Goal: Information Seeking & Learning: Learn about a topic

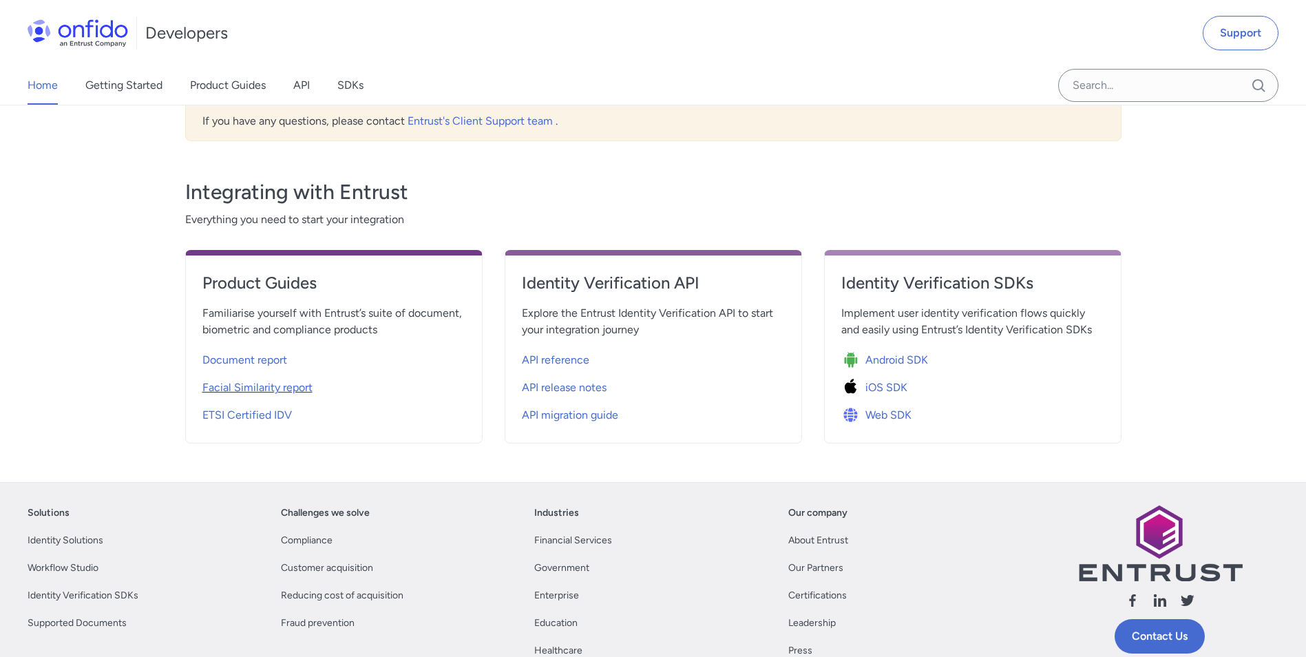
scroll to position [413, 0]
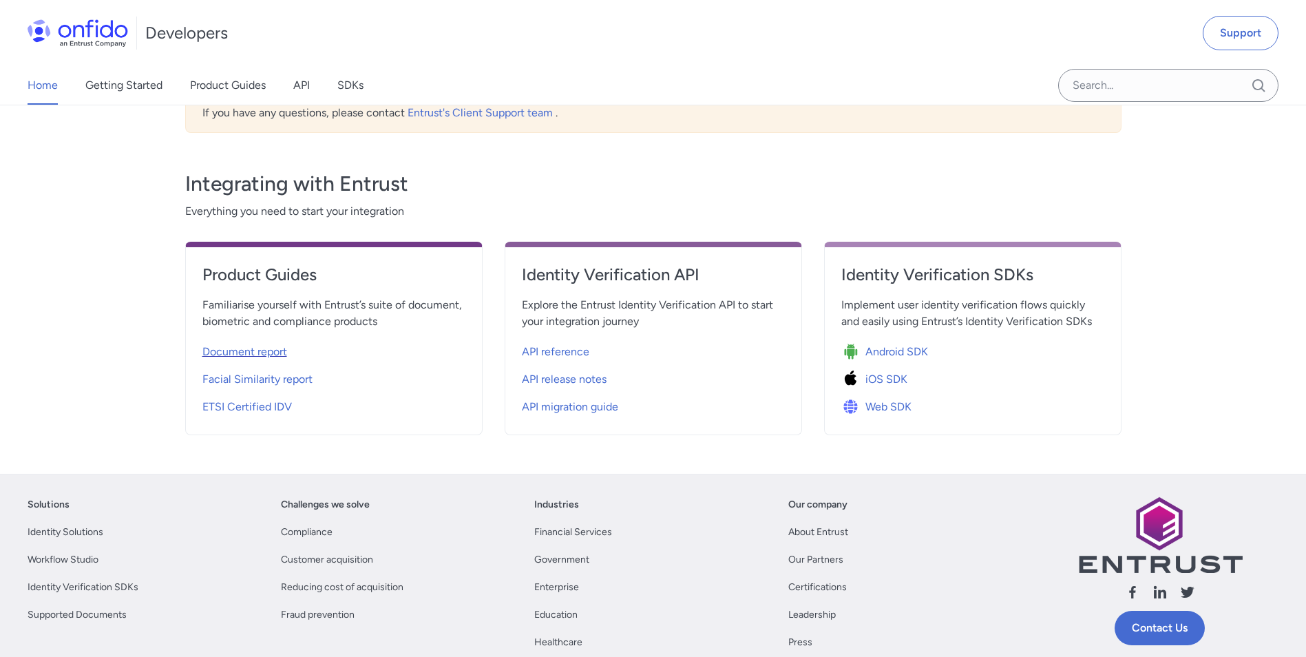
drag, startPoint x: 273, startPoint y: 353, endPoint x: 233, endPoint y: 344, distance: 40.2
click at [233, 345] on span "Document report" at bounding box center [244, 351] width 85 height 17
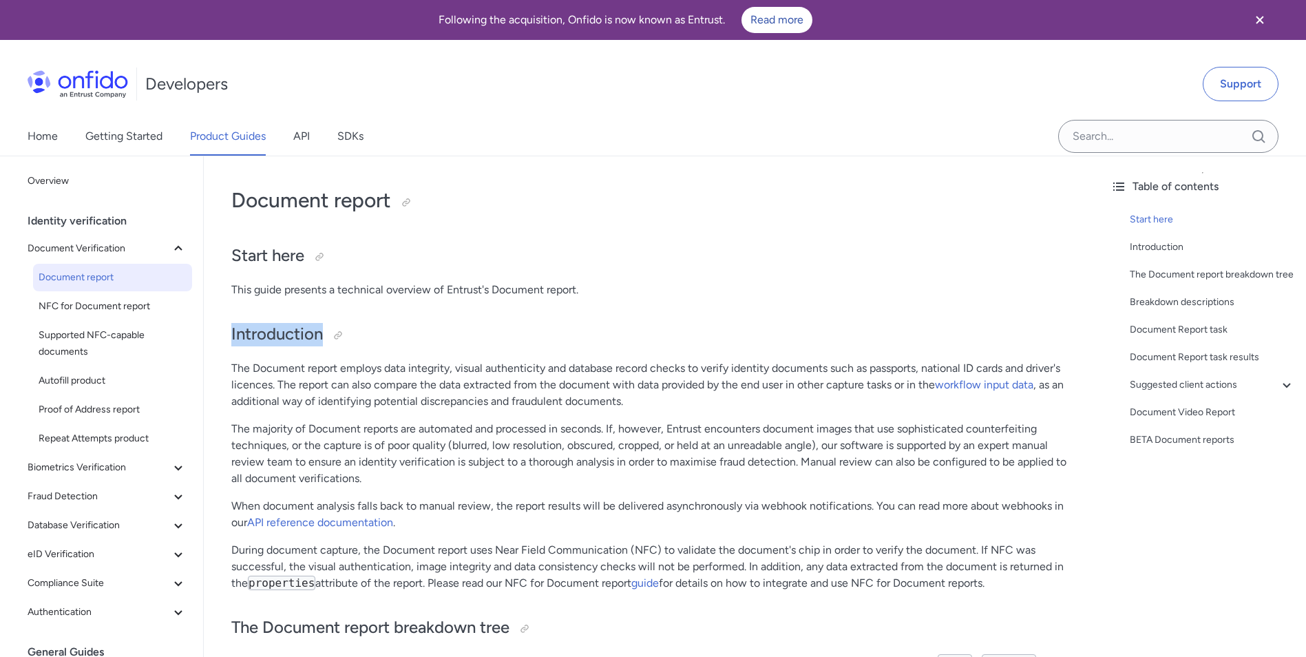
click at [143, 302] on span "NFC for Document report" at bounding box center [113, 306] width 148 height 17
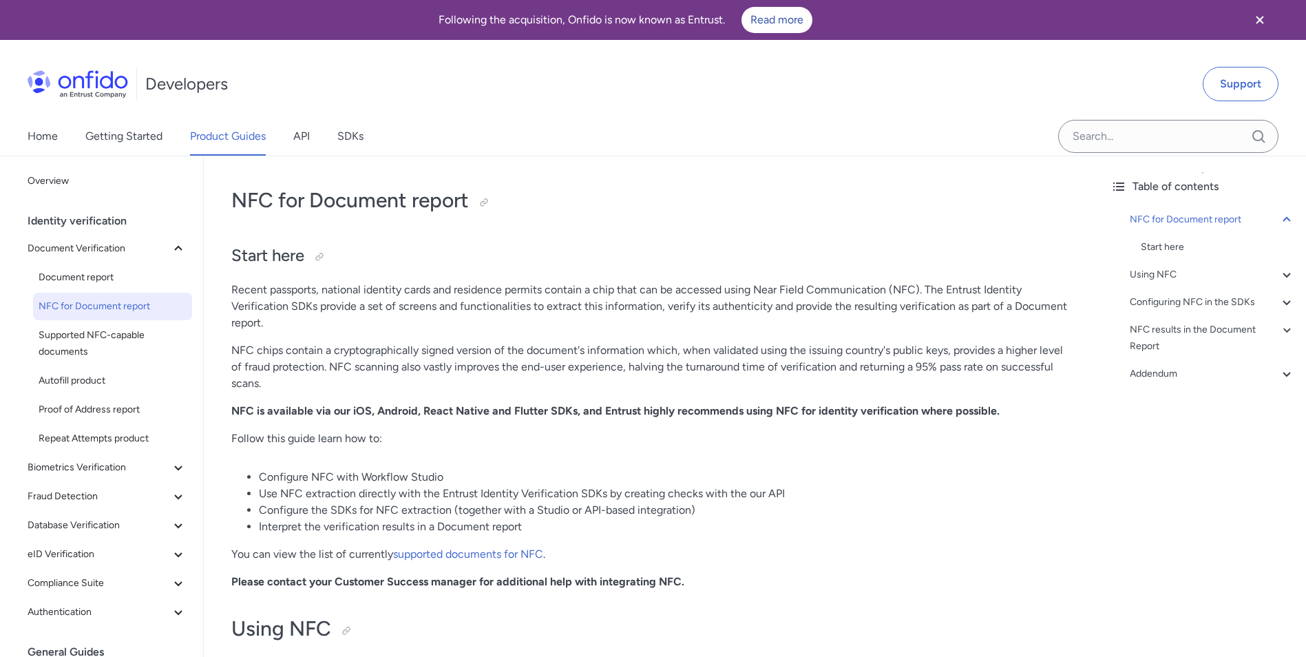
click at [45, 224] on div "Identity verification" at bounding box center [113, 221] width 170 height 28
click at [47, 222] on div "Identity verification" at bounding box center [113, 221] width 170 height 28
click at [46, 172] on link "Overview" at bounding box center [107, 181] width 170 height 28
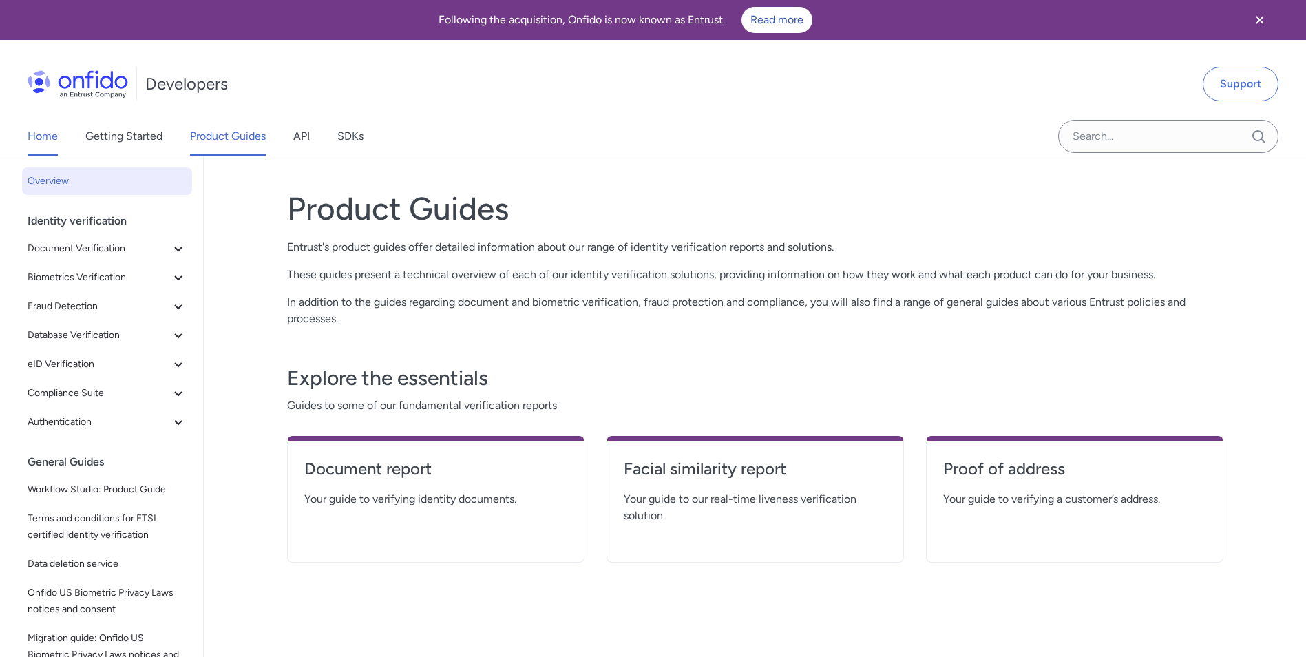
click at [46, 142] on link "Home" at bounding box center [43, 136] width 30 height 39
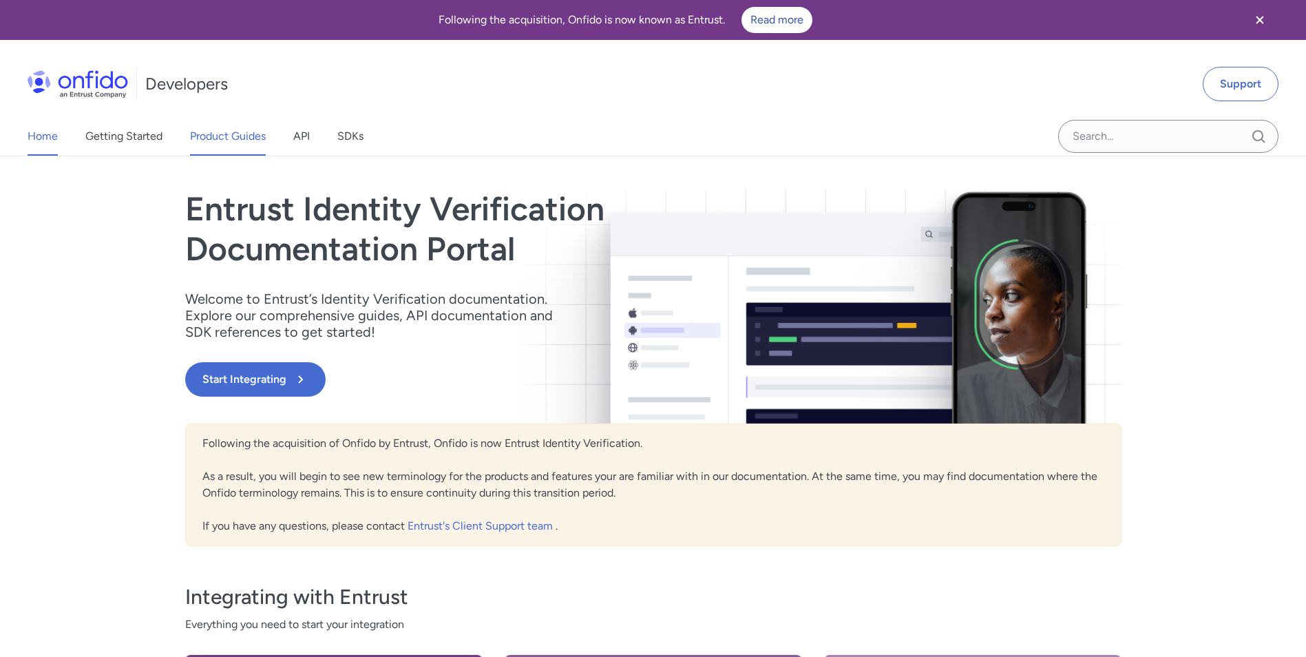
click at [255, 137] on link "Product Guides" at bounding box center [228, 136] width 76 height 39
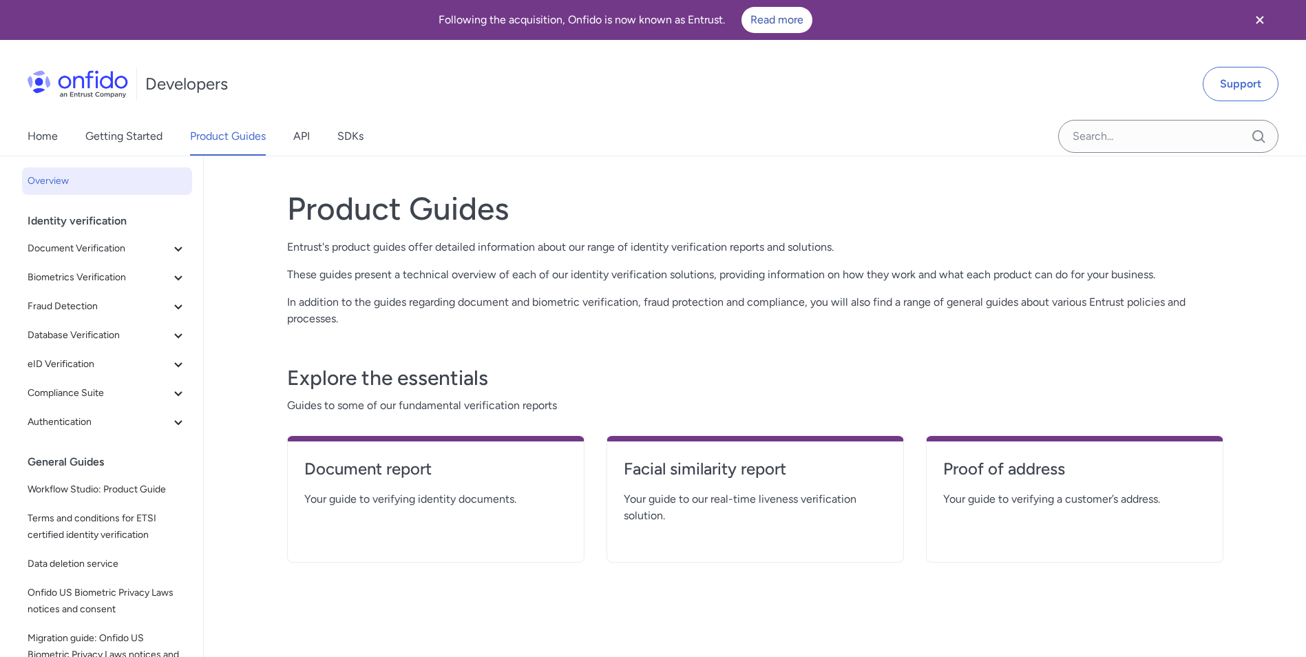
click at [312, 135] on div "Home Getting Started Product Guides API SDKs" at bounding box center [209, 136] width 418 height 39
click at [310, 135] on link "API" at bounding box center [301, 136] width 17 height 39
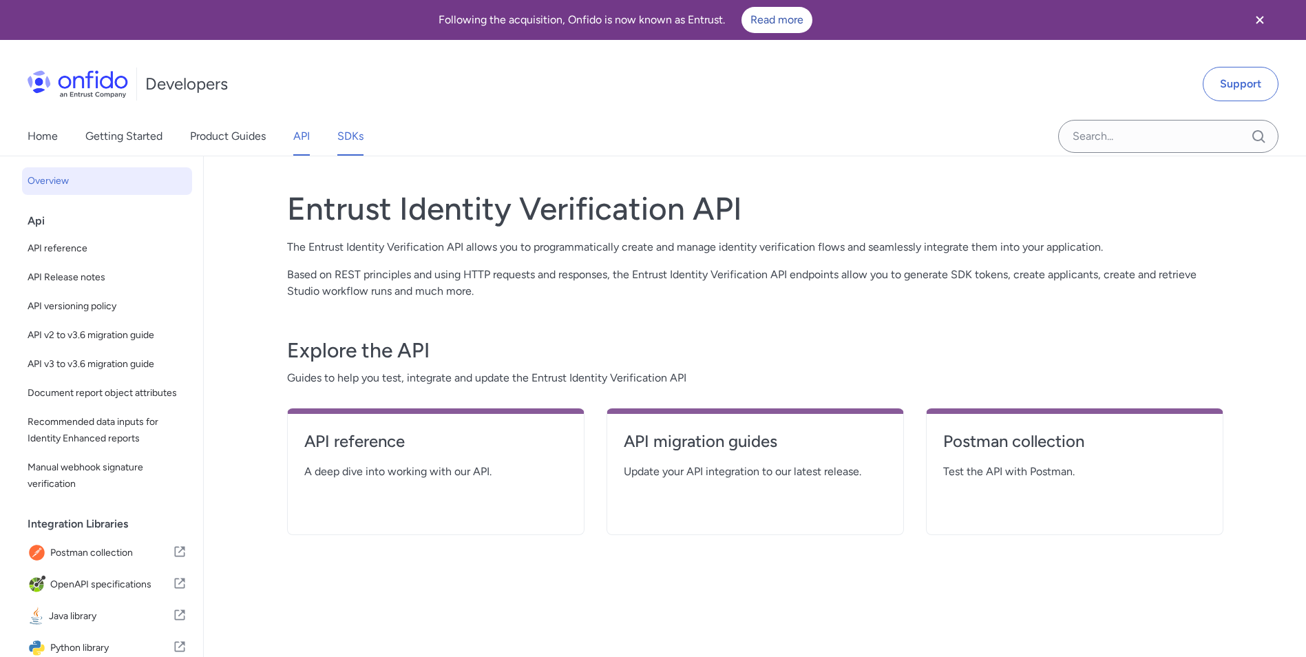
click at [354, 134] on link "SDKs" at bounding box center [350, 136] width 26 height 39
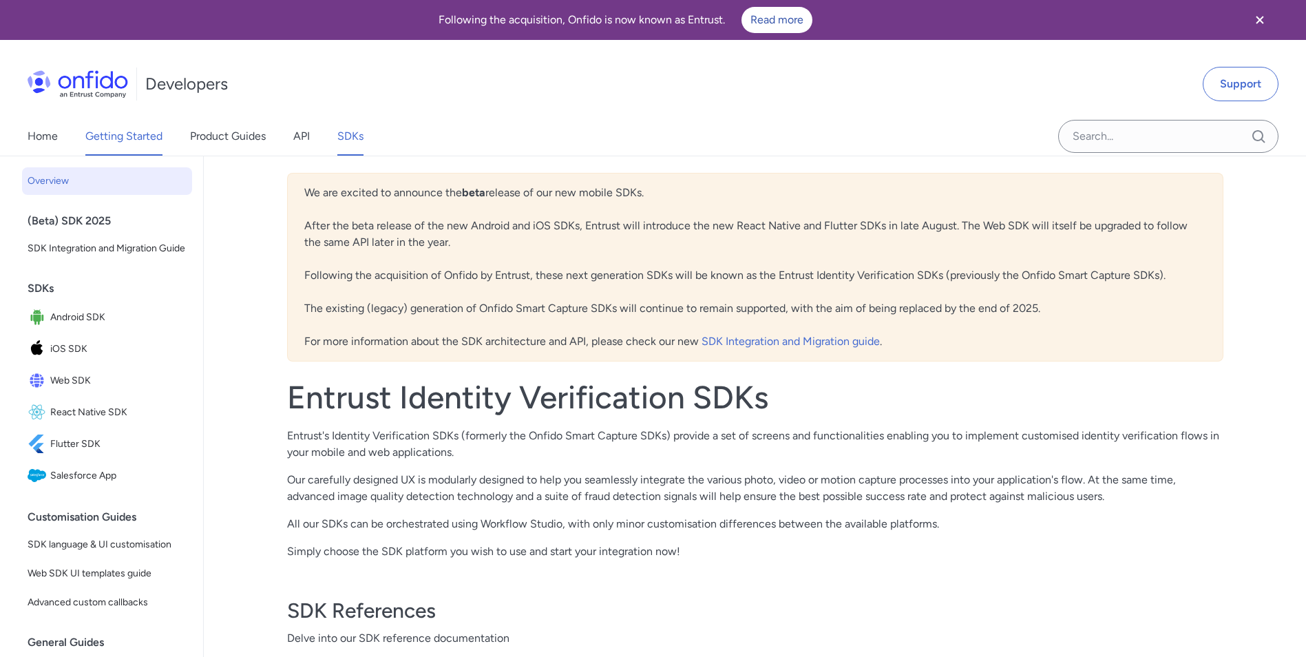
click at [148, 134] on link "Getting Started" at bounding box center [123, 136] width 77 height 39
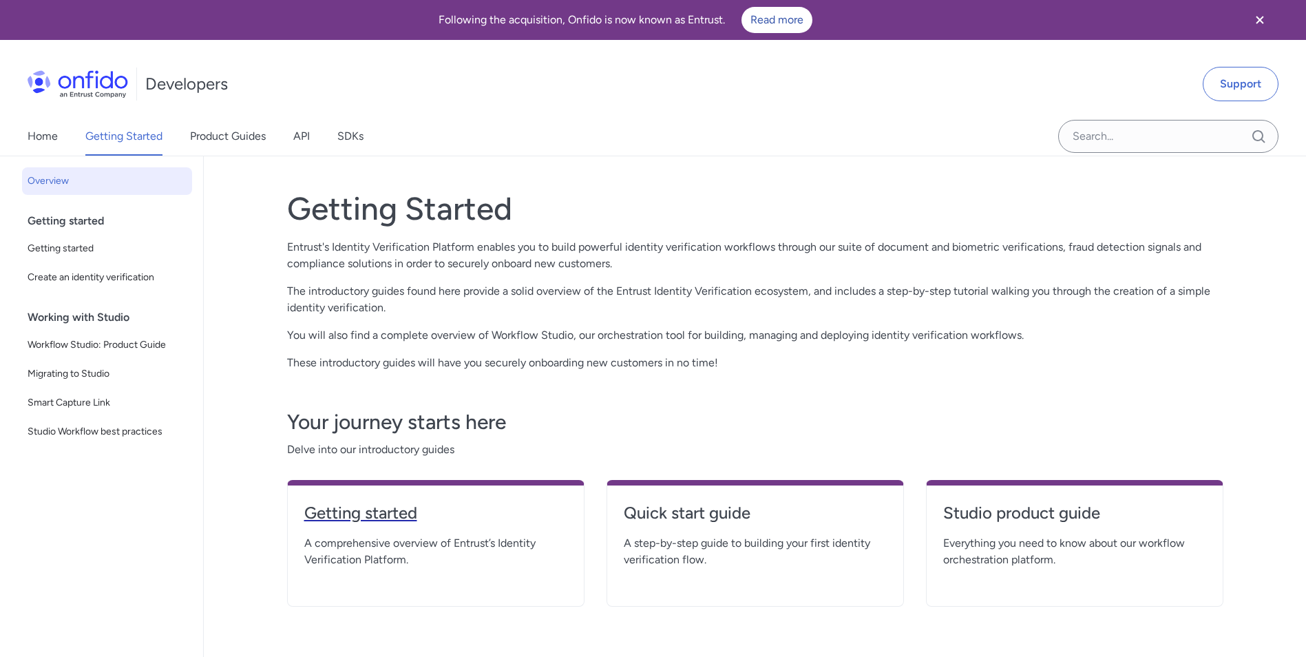
click at [378, 518] on h4 "Getting started" at bounding box center [435, 513] width 263 height 22
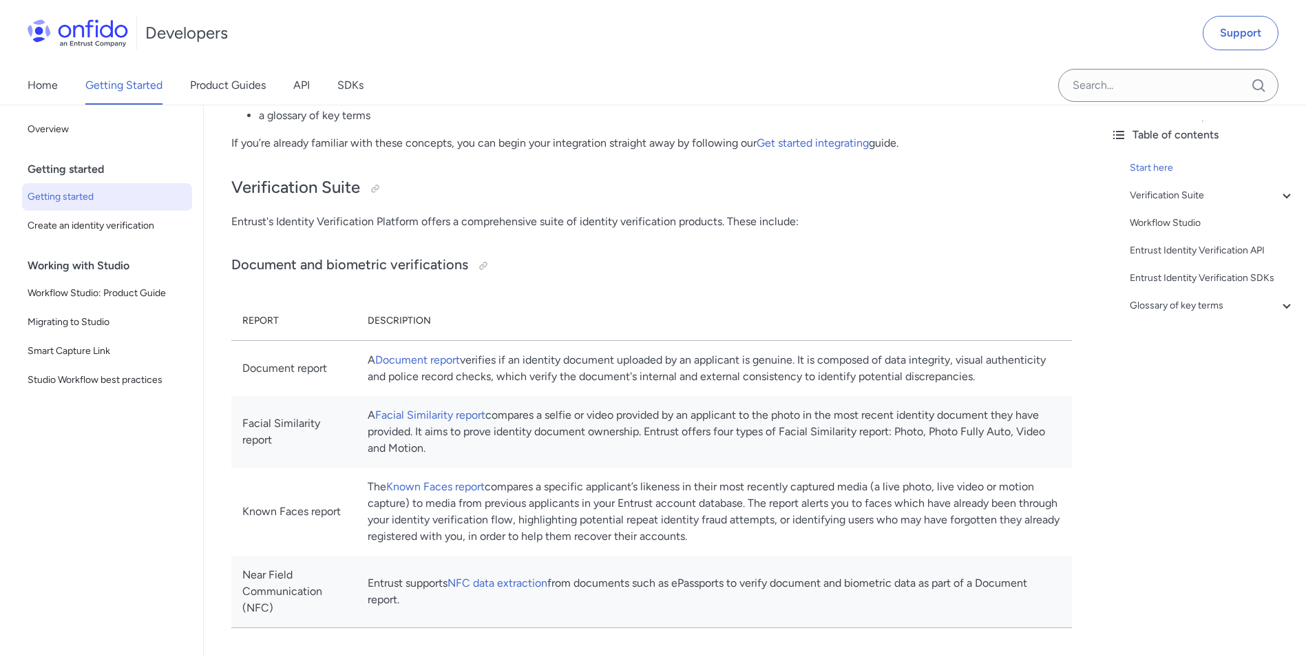
scroll to position [344, 0]
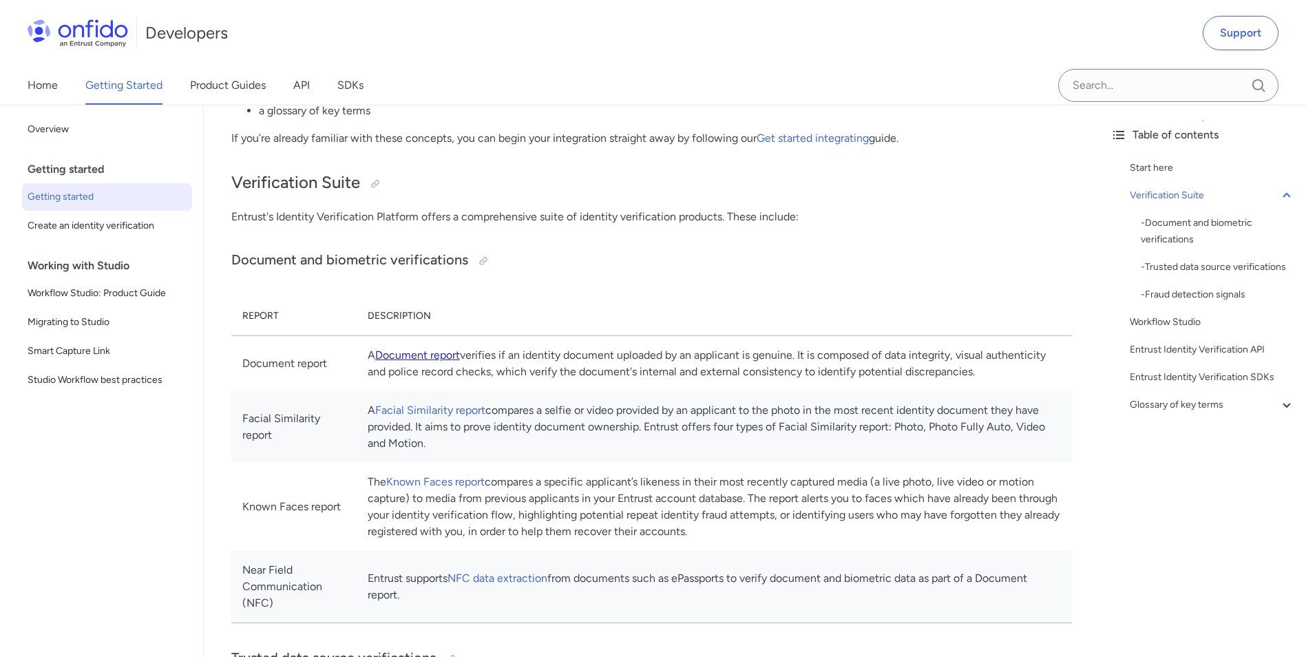
click at [460, 355] on link "Document report" at bounding box center [417, 354] width 85 height 13
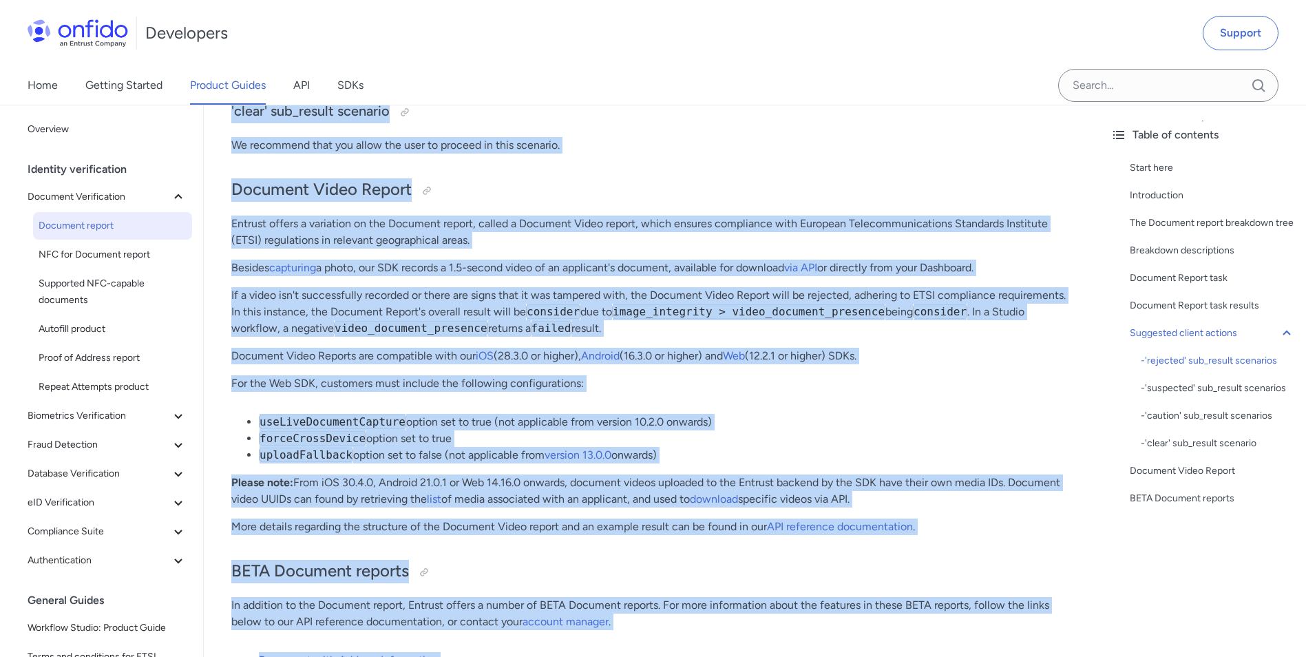
scroll to position [10449, 0]
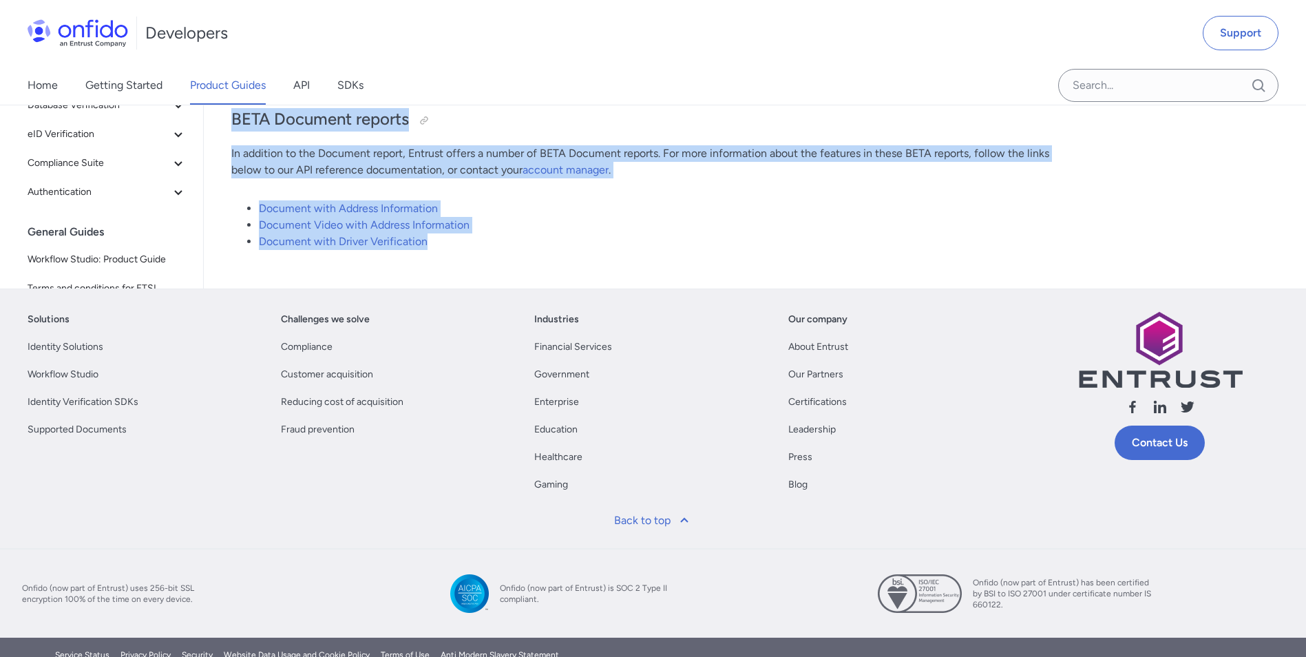
drag, startPoint x: 233, startPoint y: 200, endPoint x: 540, endPoint y: 202, distance: 307.7
copy div "Document report Start here This guide presents a technical overview of Entrust'…"
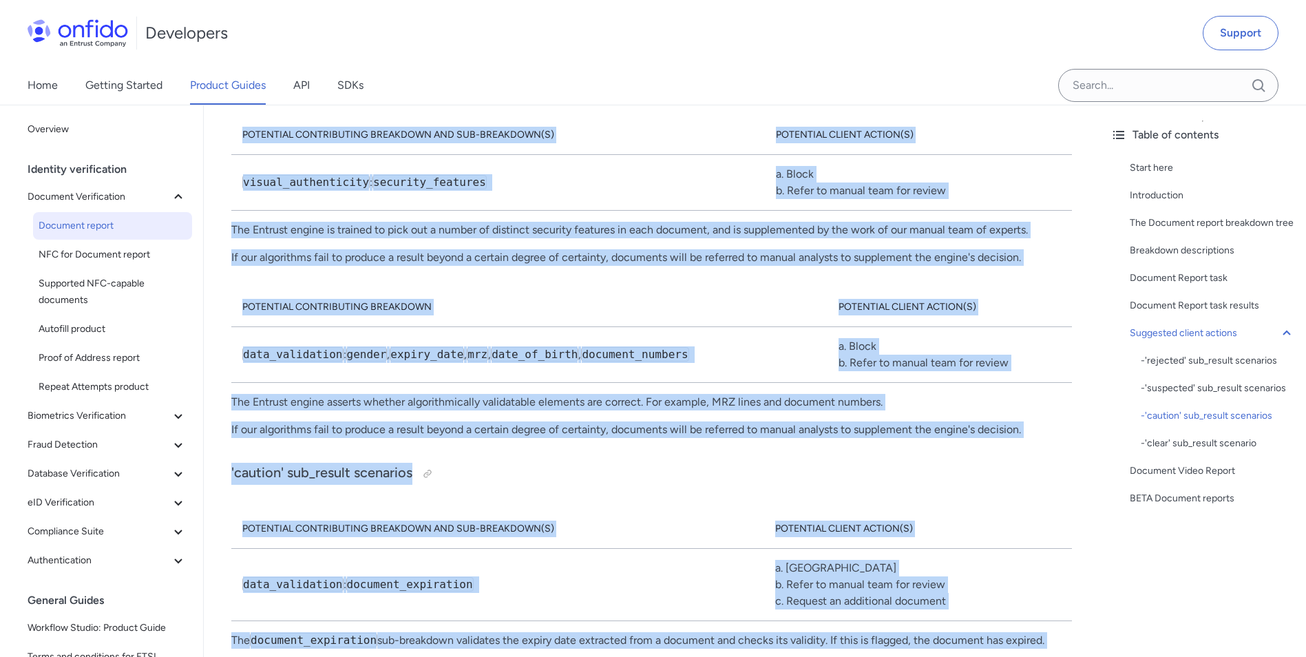
scroll to position [9072, 0]
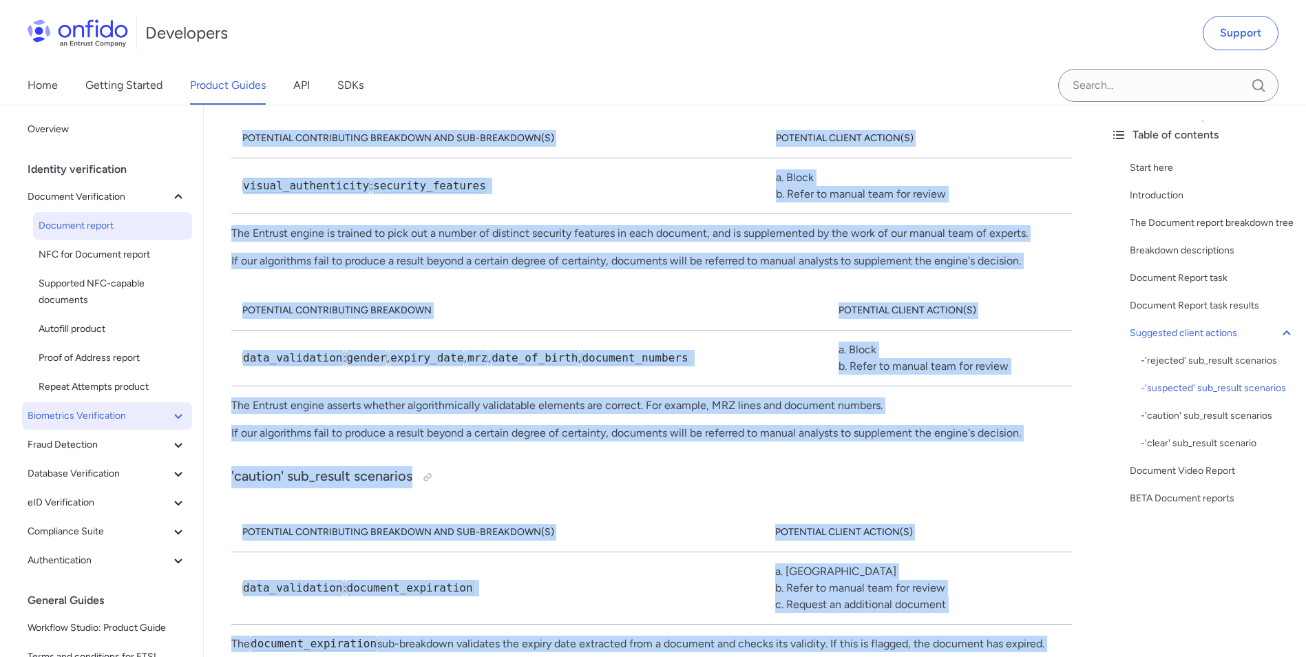
click at [105, 414] on span "Biometrics Verification" at bounding box center [99, 415] width 142 height 17
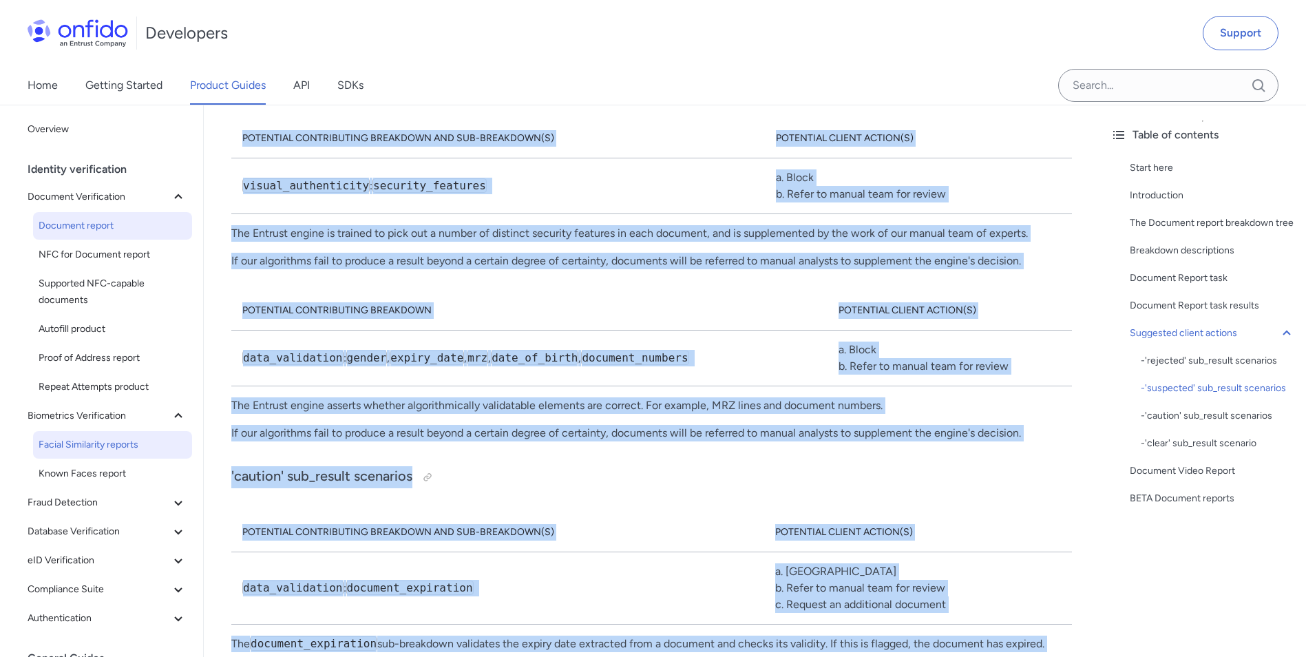
click at [91, 441] on span "Facial Similarity reports" at bounding box center [113, 444] width 148 height 17
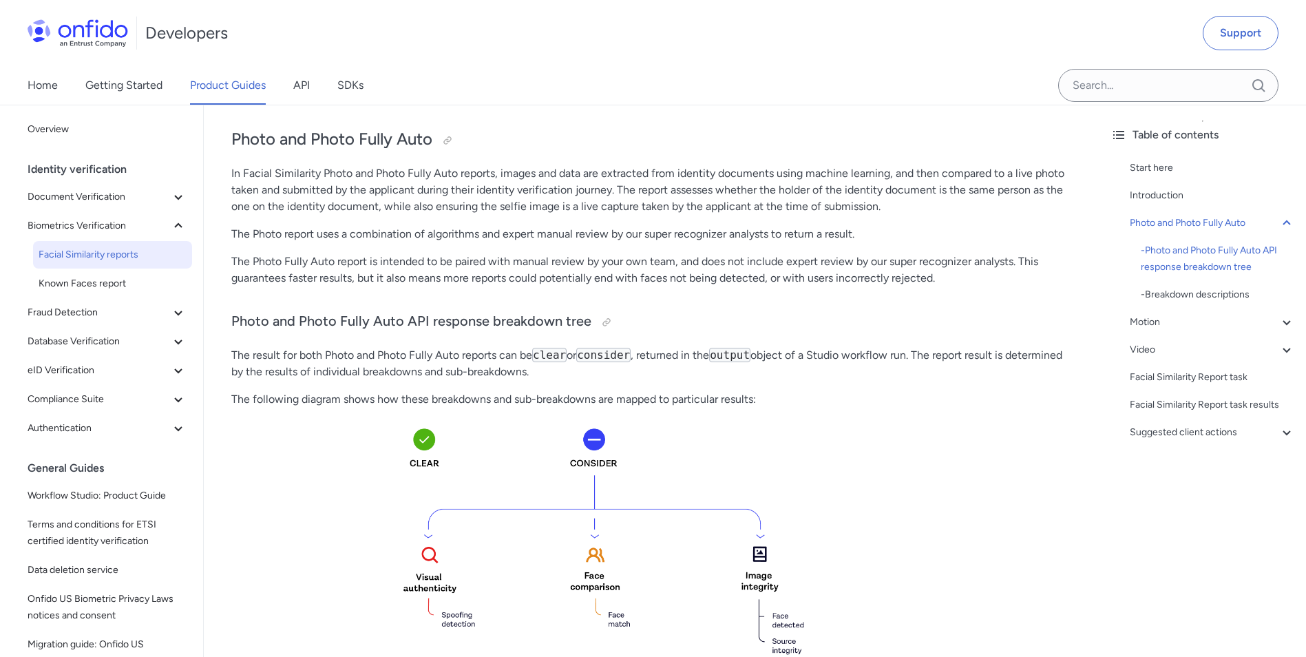
scroll to position [69, 0]
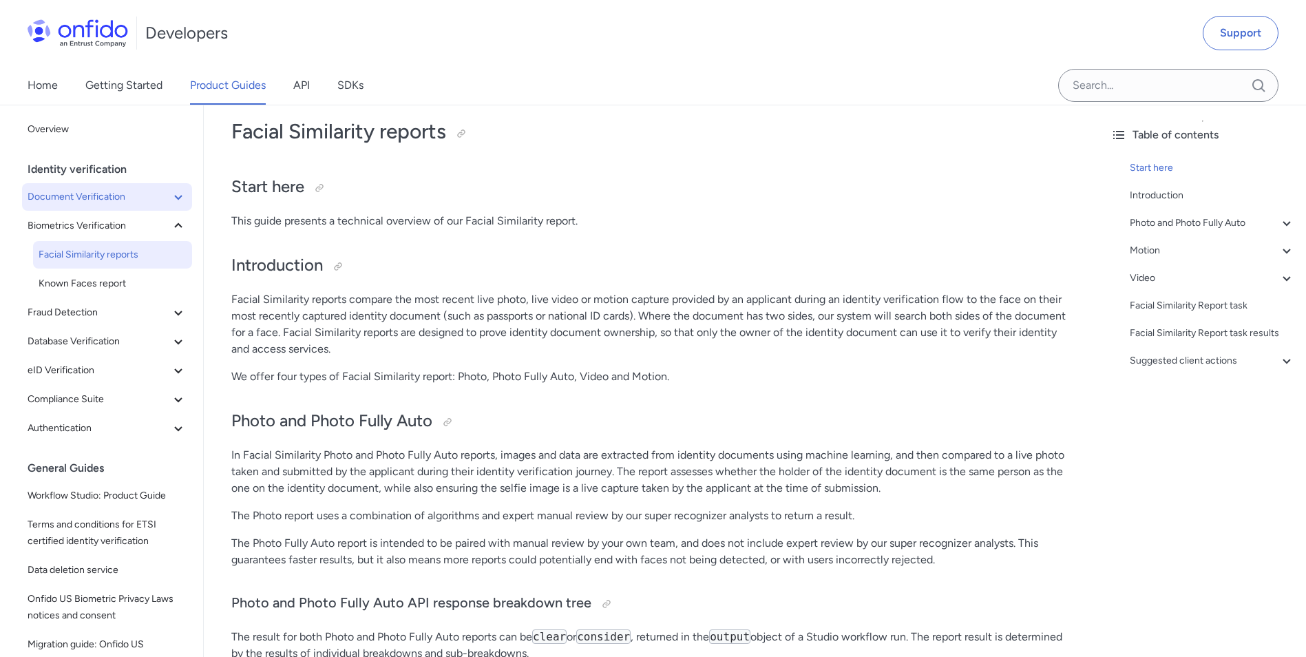
click at [82, 205] on button "Document Verification" at bounding box center [107, 197] width 170 height 28
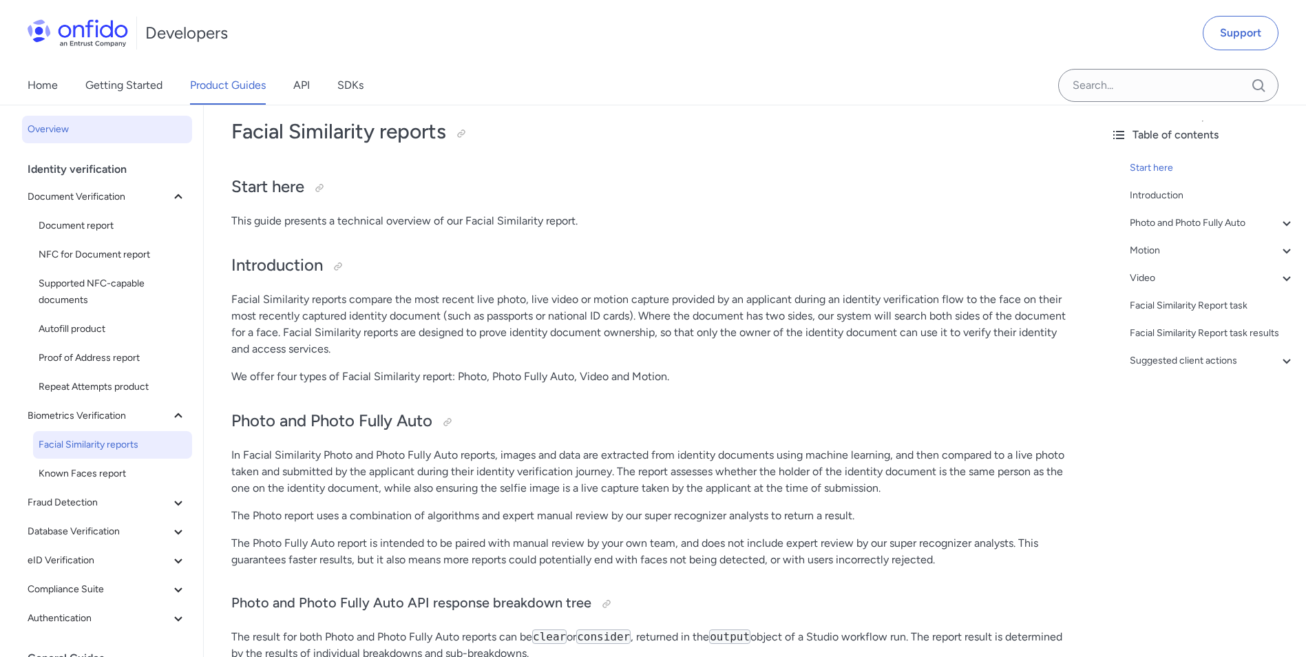
click at [65, 133] on span "Overview" at bounding box center [107, 129] width 159 height 17
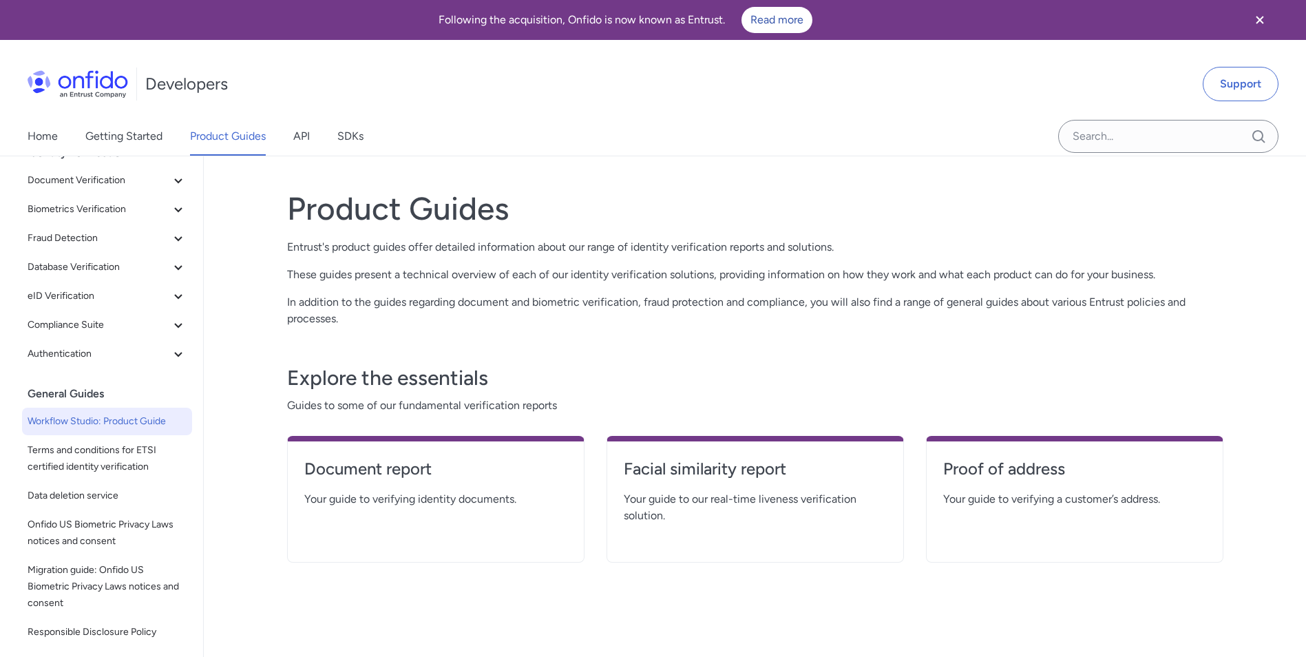
scroll to position [73, 0]
